Goal: Task Accomplishment & Management: Manage account settings

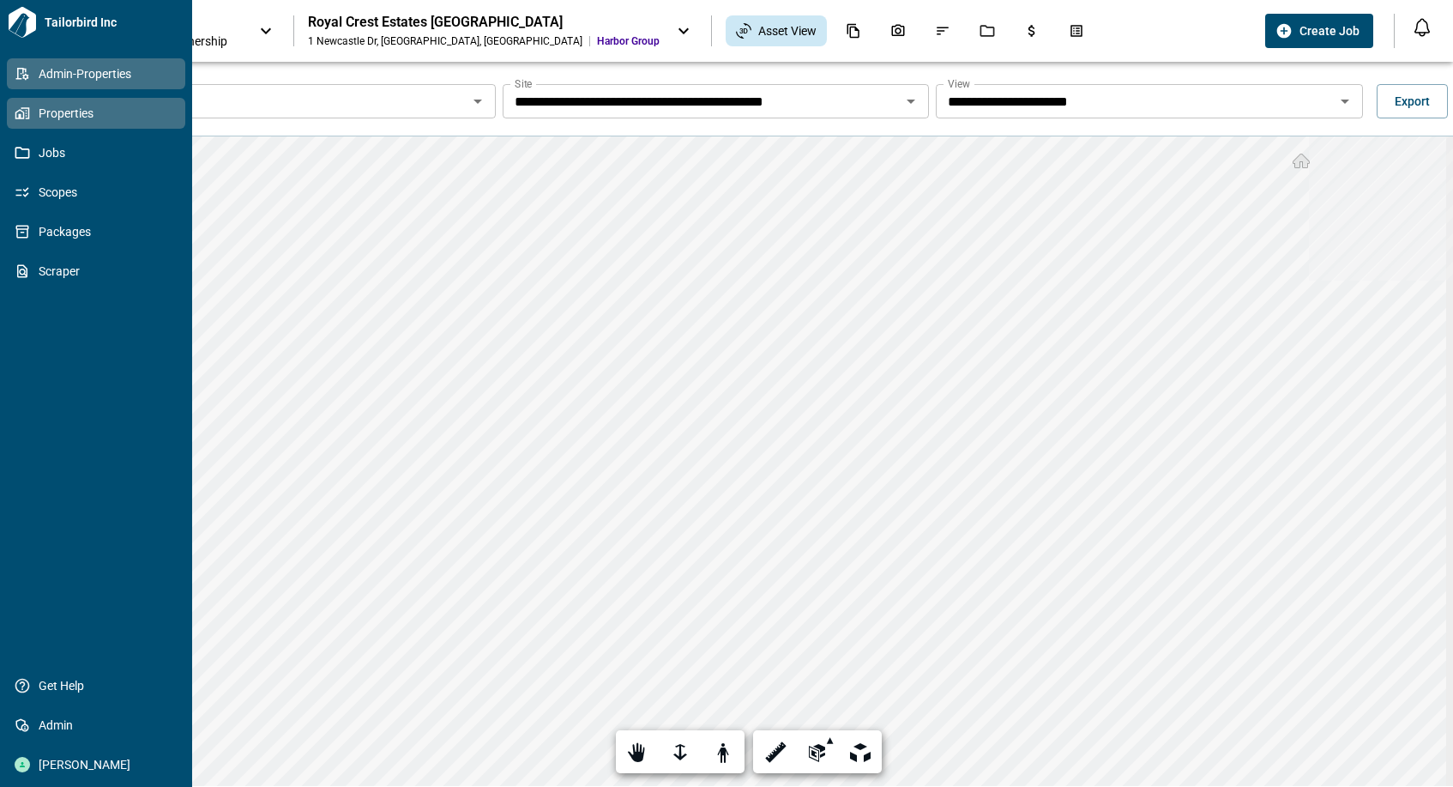
click at [20, 80] on icon at bounding box center [22, 73] width 15 height 15
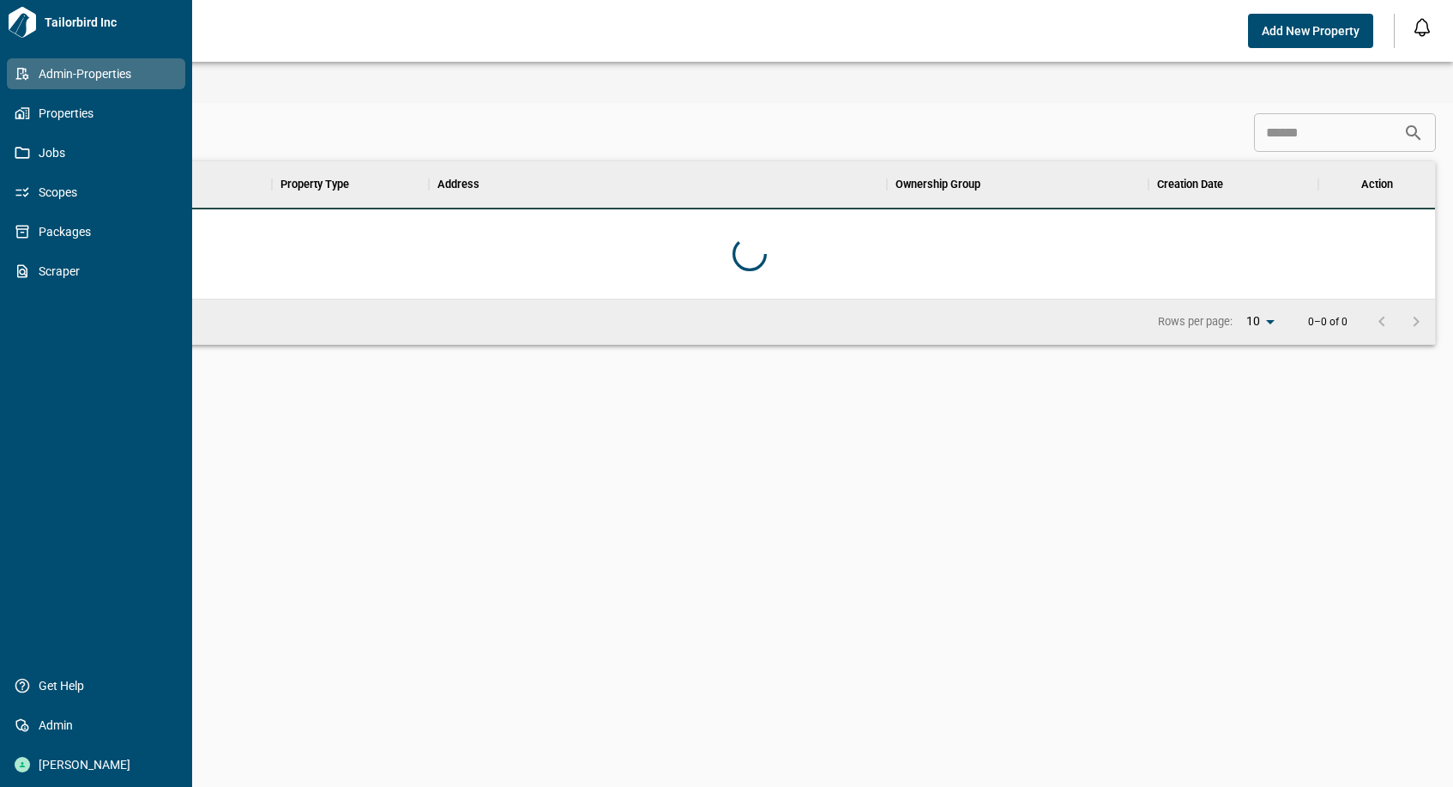
scroll to position [124, 1366]
click at [27, 108] on icon at bounding box center [25, 113] width 9 height 12
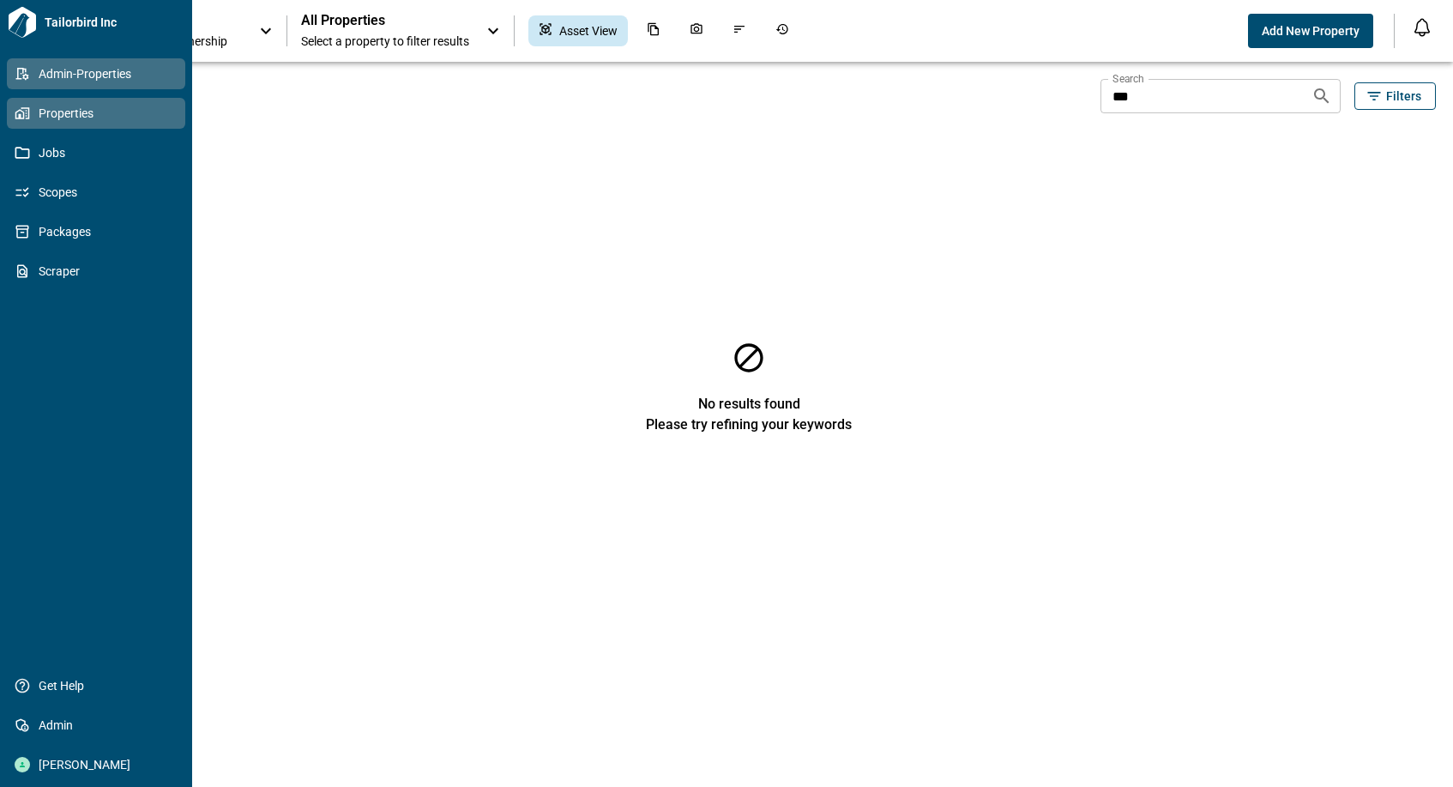
click at [33, 69] on span "Admin-Properties" at bounding box center [99, 73] width 139 height 17
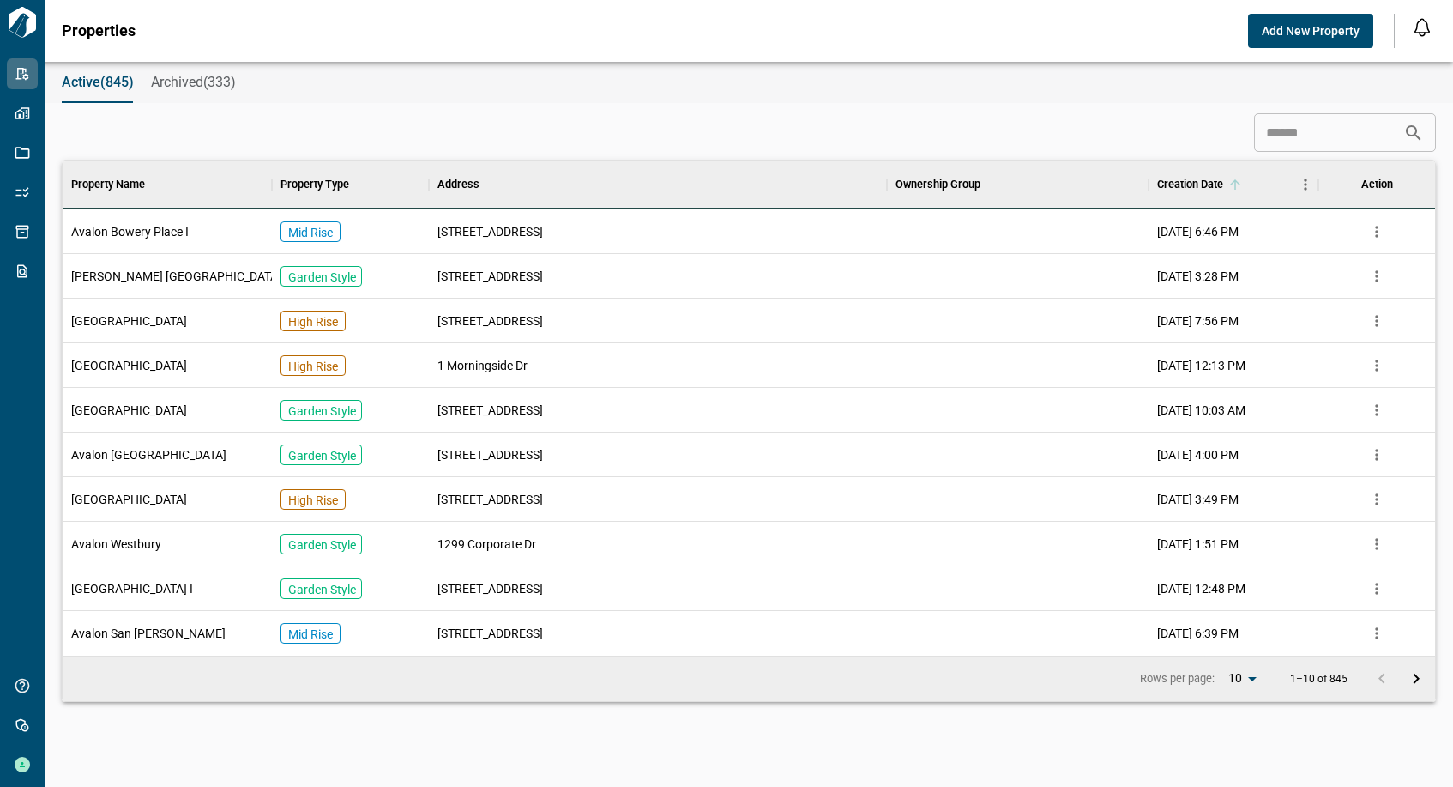
scroll to position [480, 1366]
click at [1308, 145] on input at bounding box center [1328, 133] width 149 height 34
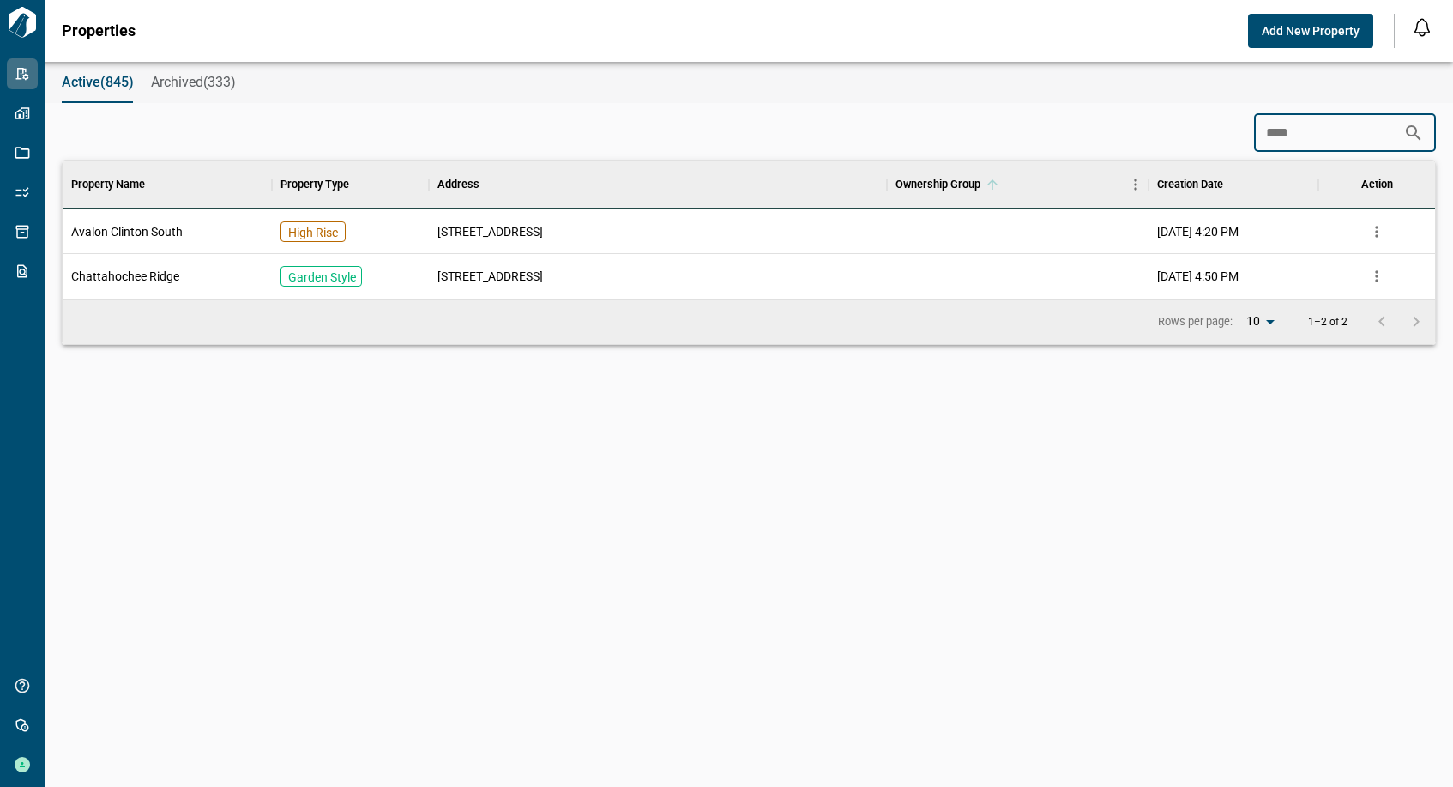
scroll to position [79, 1366]
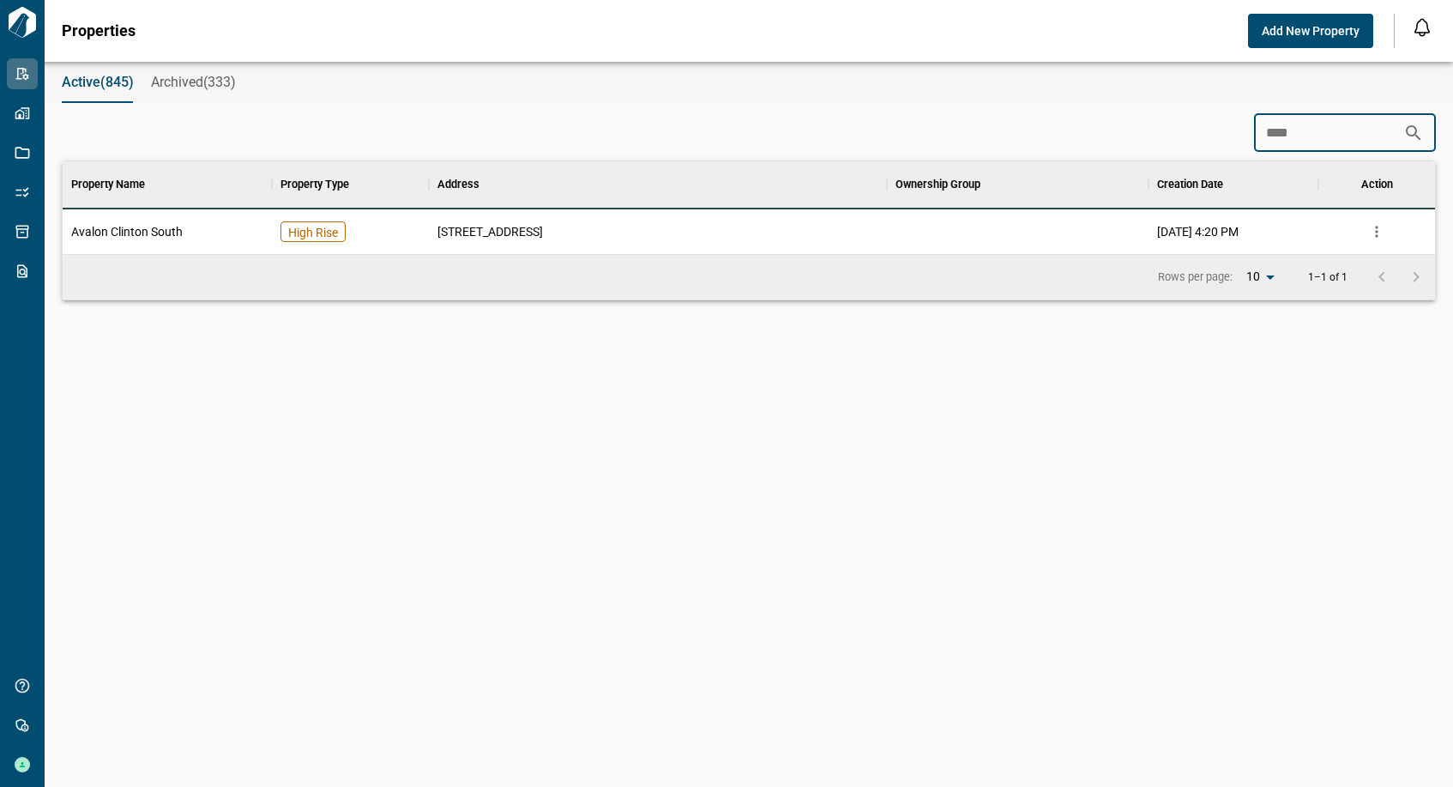
type input "****"
click at [178, 231] on span "Avalon Clinton South" at bounding box center [127, 231] width 112 height 17
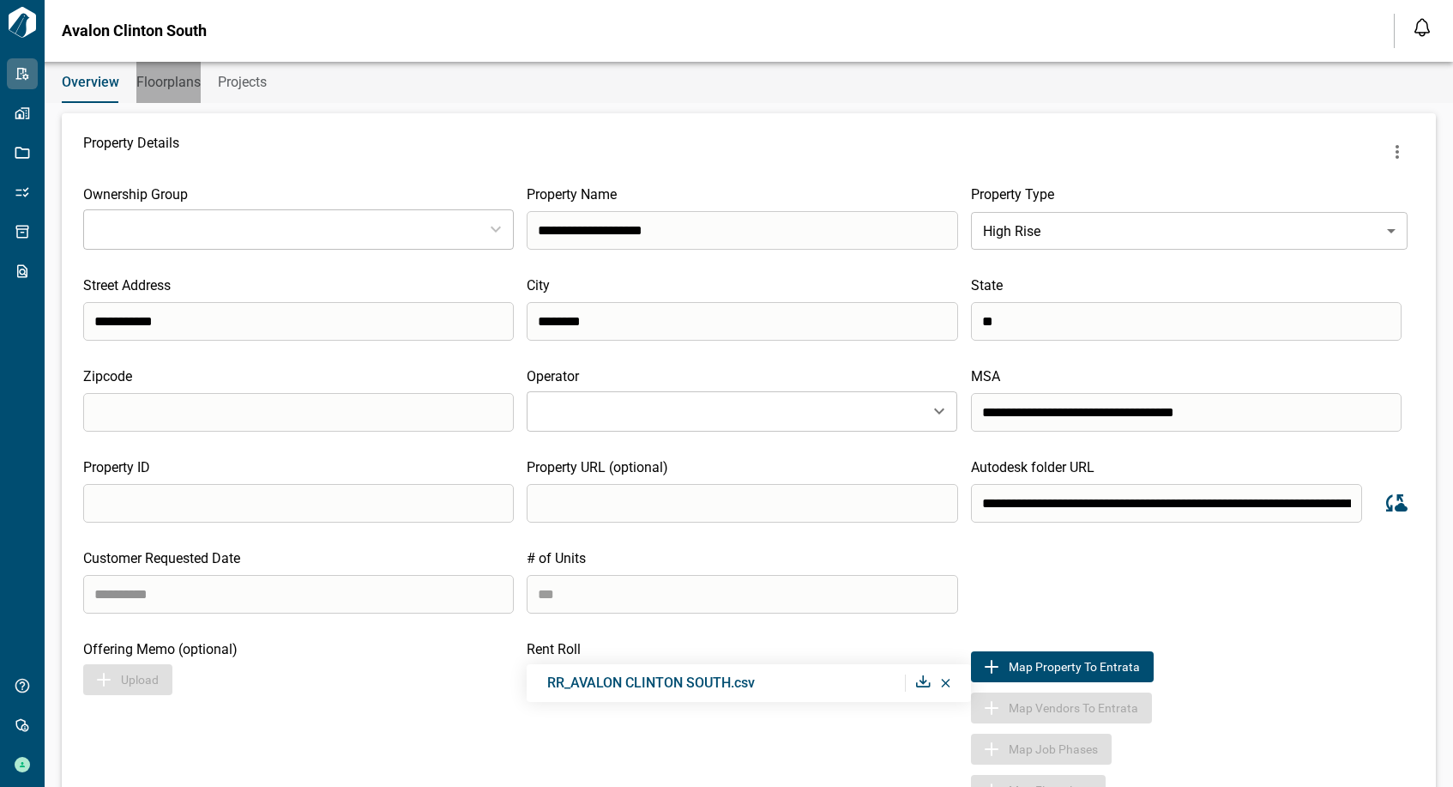
click at [160, 82] on span "Floorplans" at bounding box center [168, 82] width 64 height 17
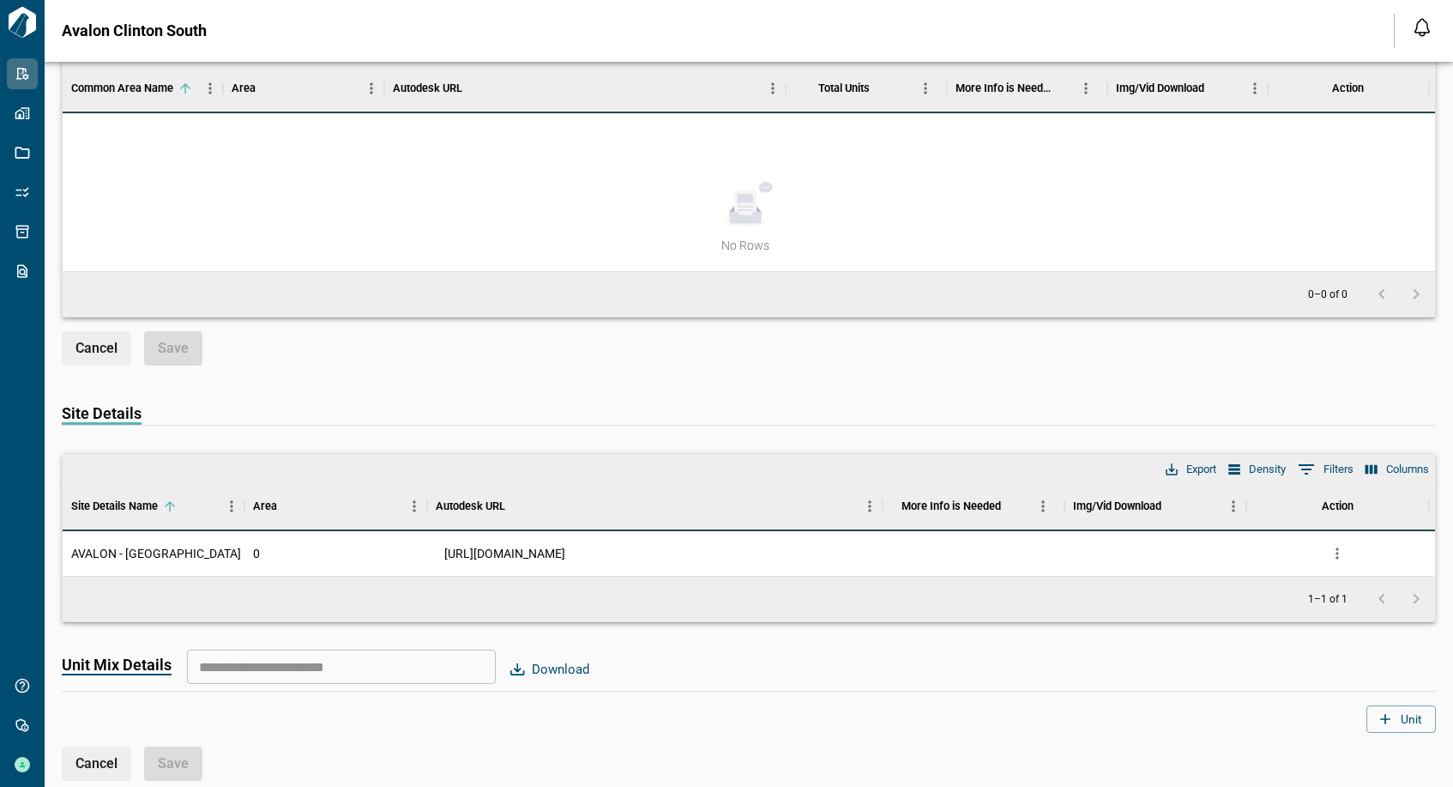
scroll to position [2184, 0]
click at [1334, 545] on icon "more" at bounding box center [1337, 553] width 17 height 17
click at [1296, 612] on li "Edit" at bounding box center [1265, 612] width 169 height 31
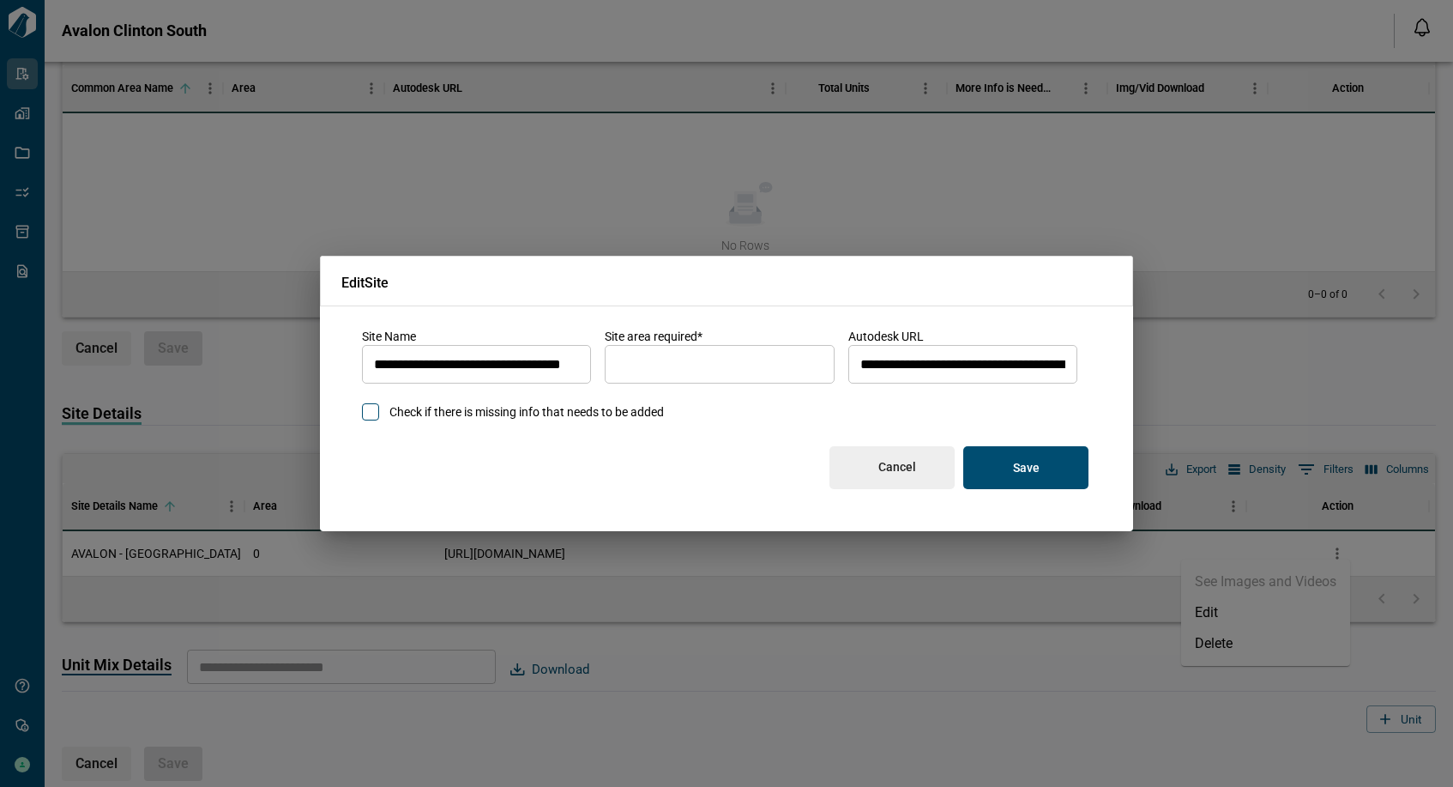
click at [984, 369] on input "**********" at bounding box center [963, 365] width 229 height 48
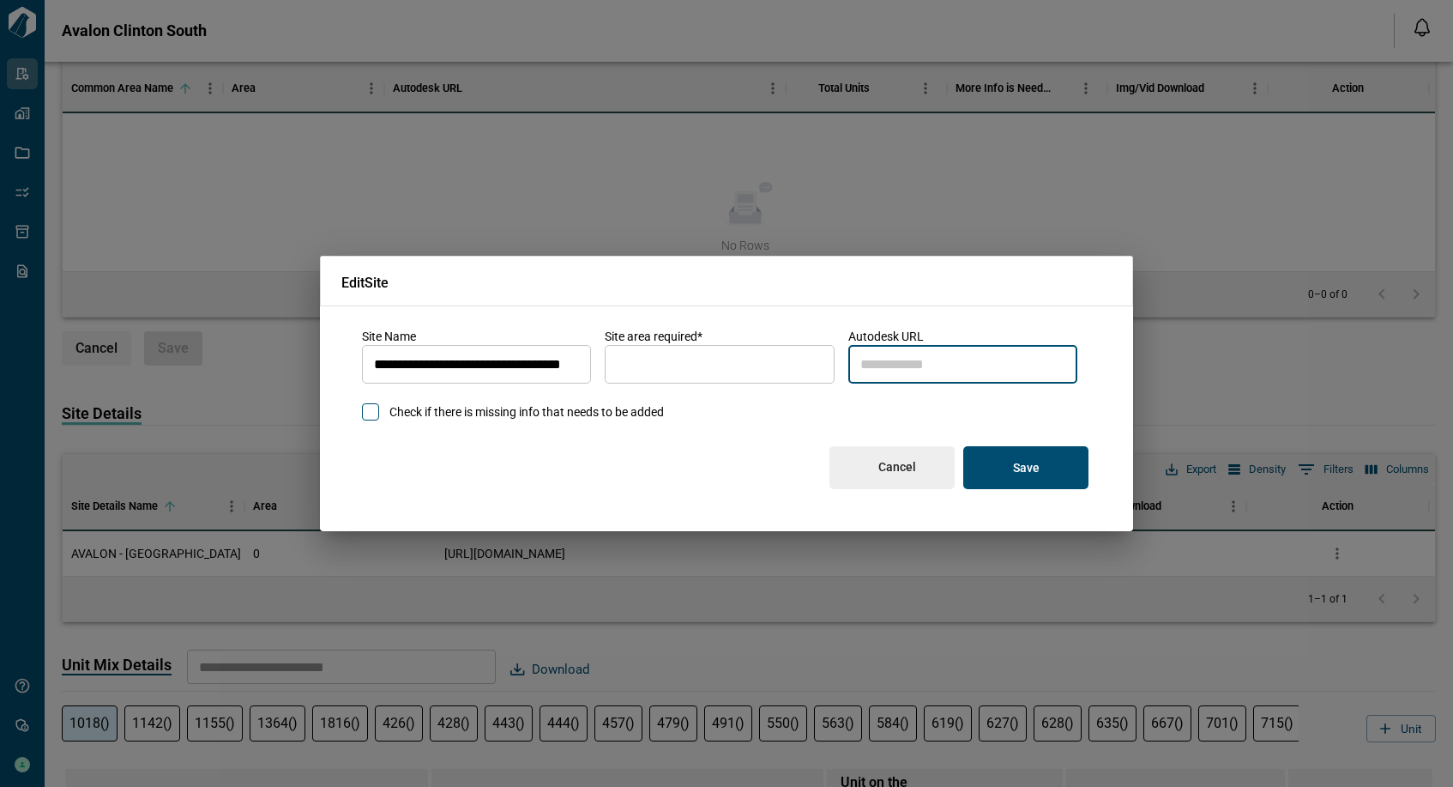
click at [784, 375] on input "*" at bounding box center [719, 365] width 229 height 48
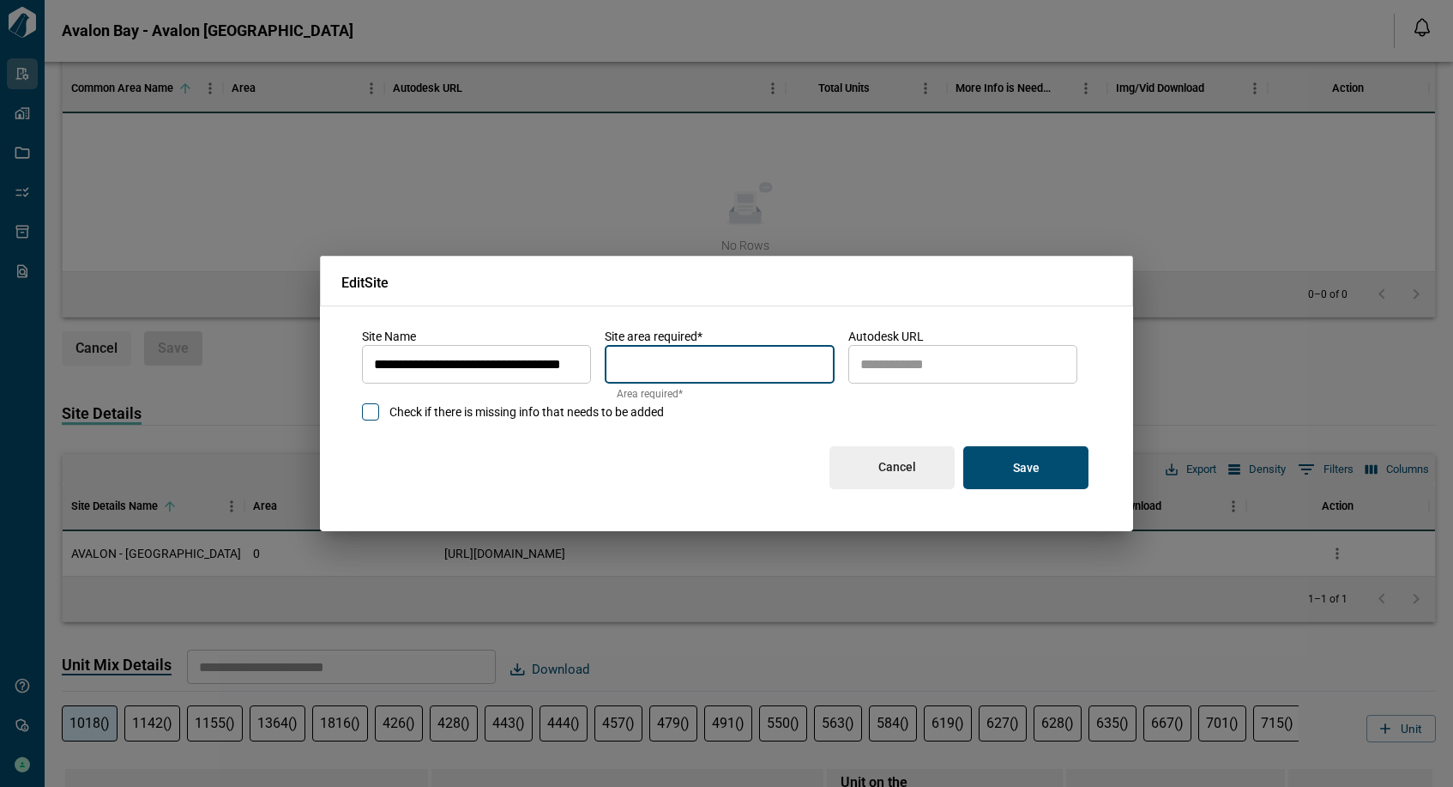
type input "*"
click at [1017, 470] on p "Save" at bounding box center [1026, 467] width 27 height 15
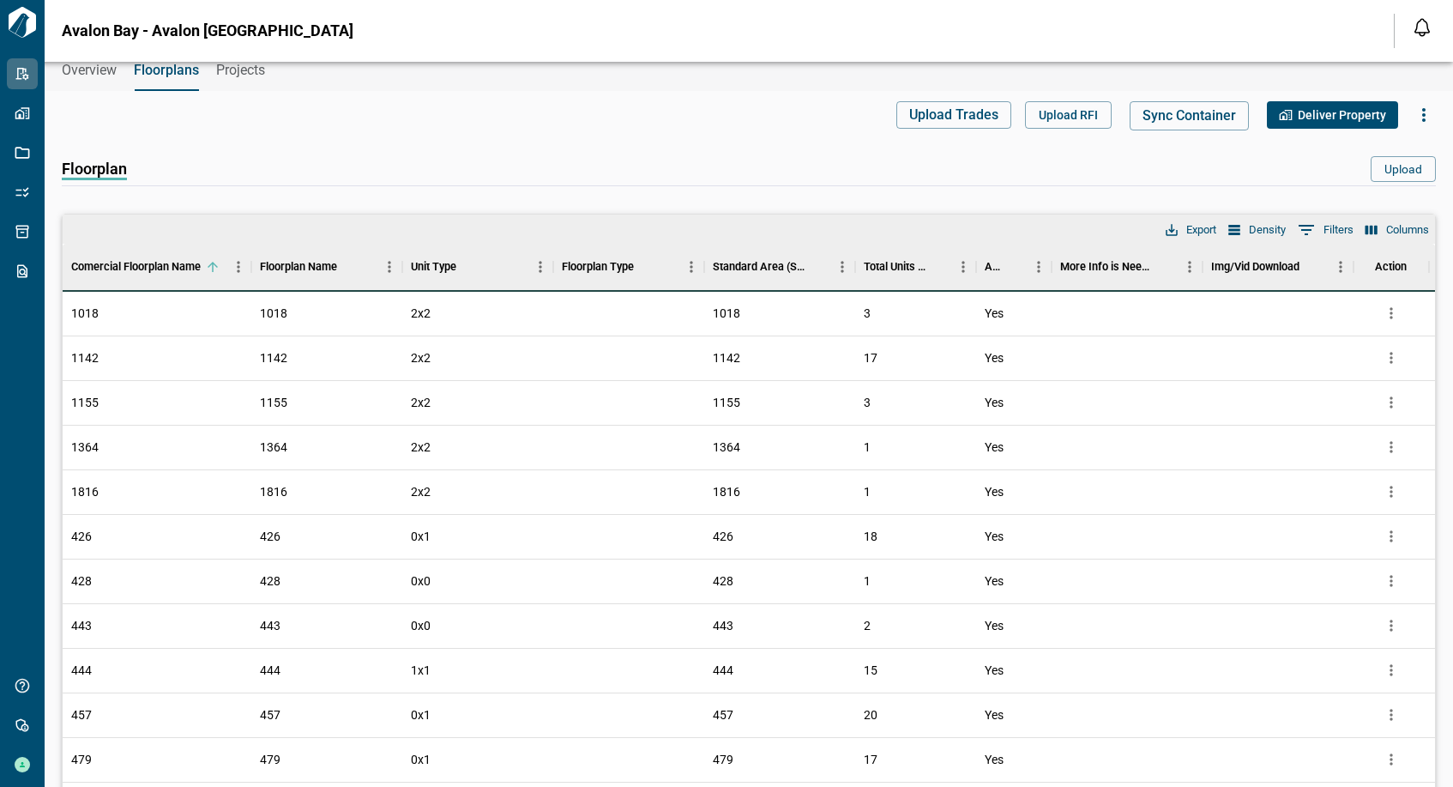
scroll to position [0, 0]
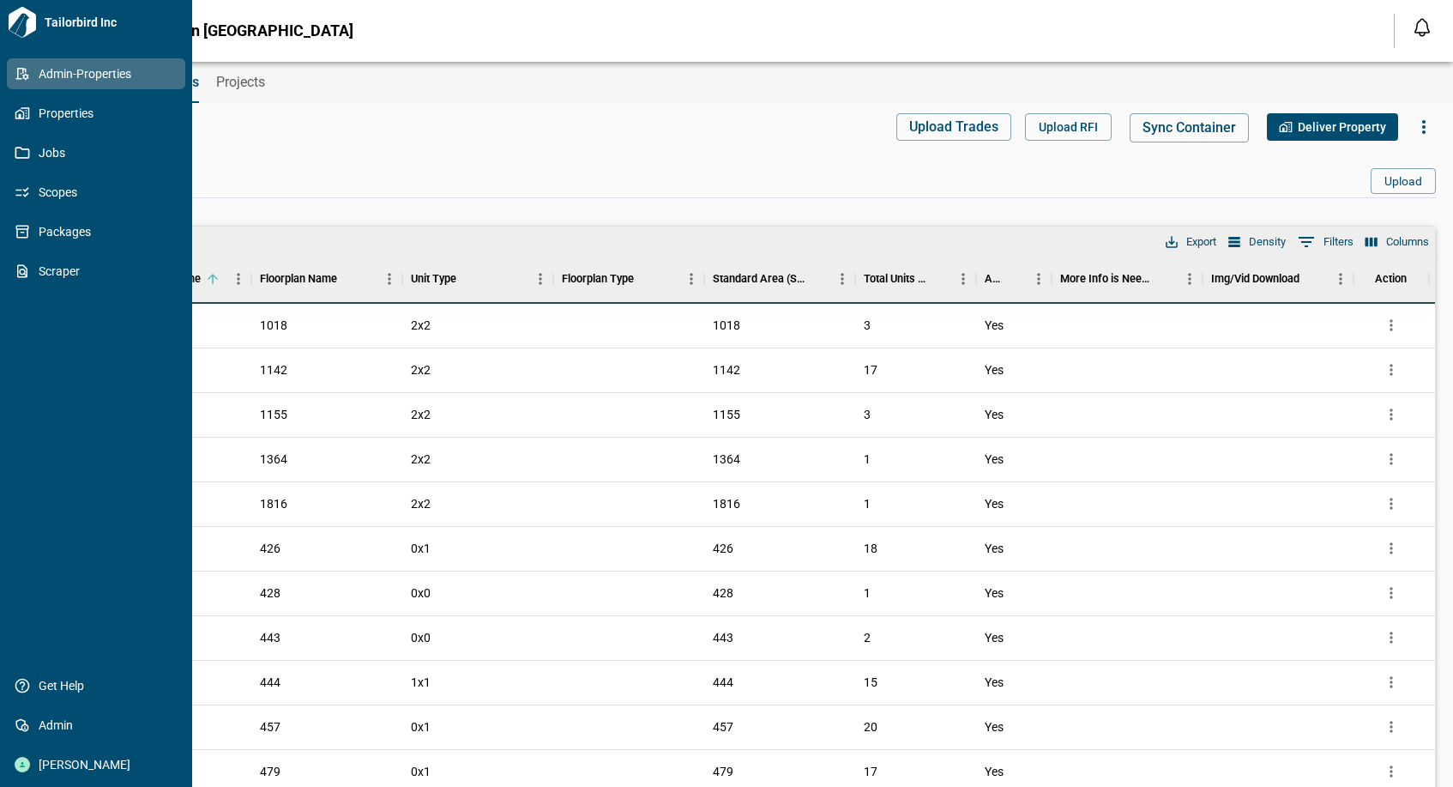
drag, startPoint x: 12, startPoint y: 75, endPoint x: 45, endPoint y: 0, distance: 81.8
click at [14, 74] on link "Admin-Properties" at bounding box center [96, 73] width 178 height 31
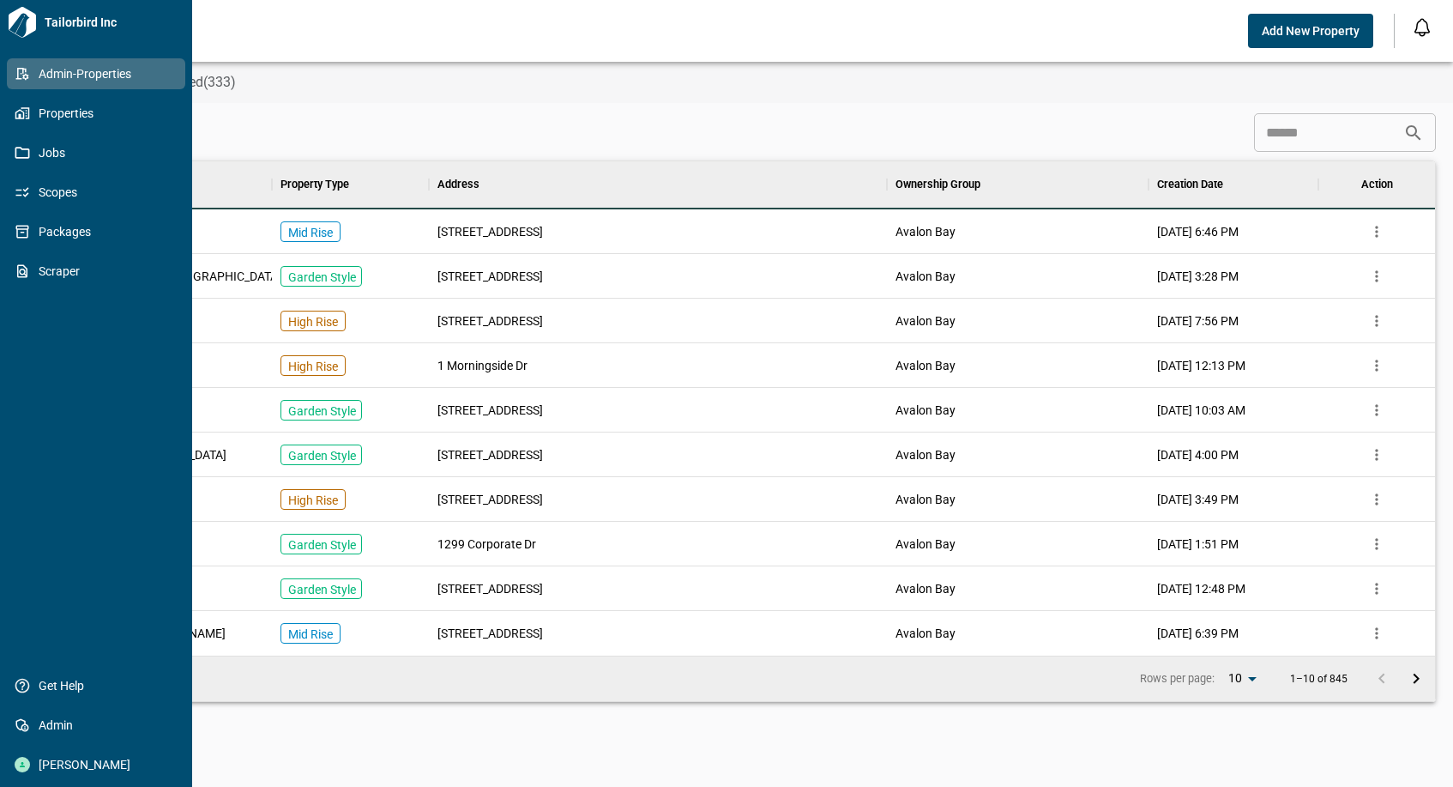
scroll to position [480, 1366]
